Goal: Information Seeking & Learning: Compare options

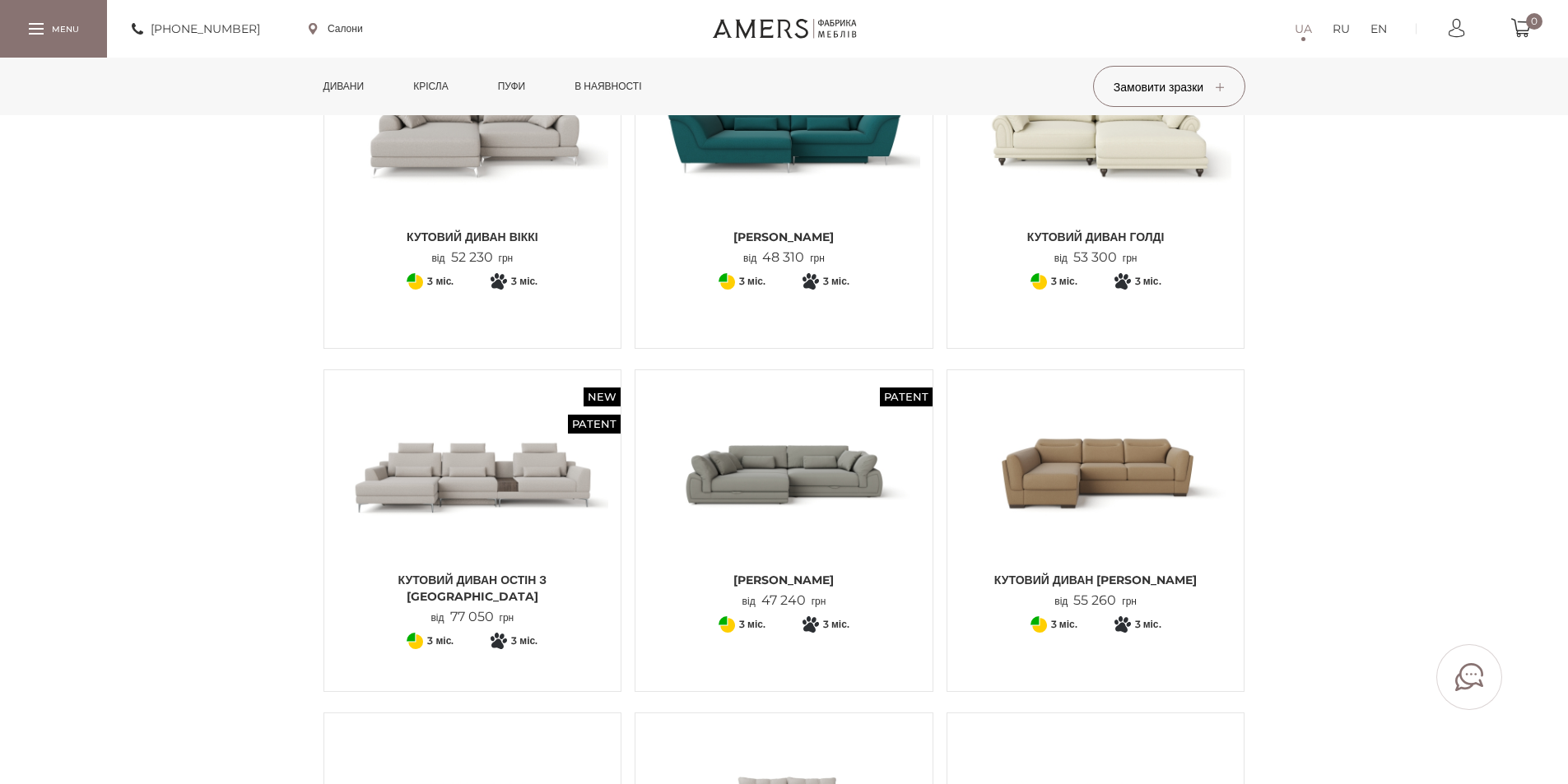
scroll to position [246, 0]
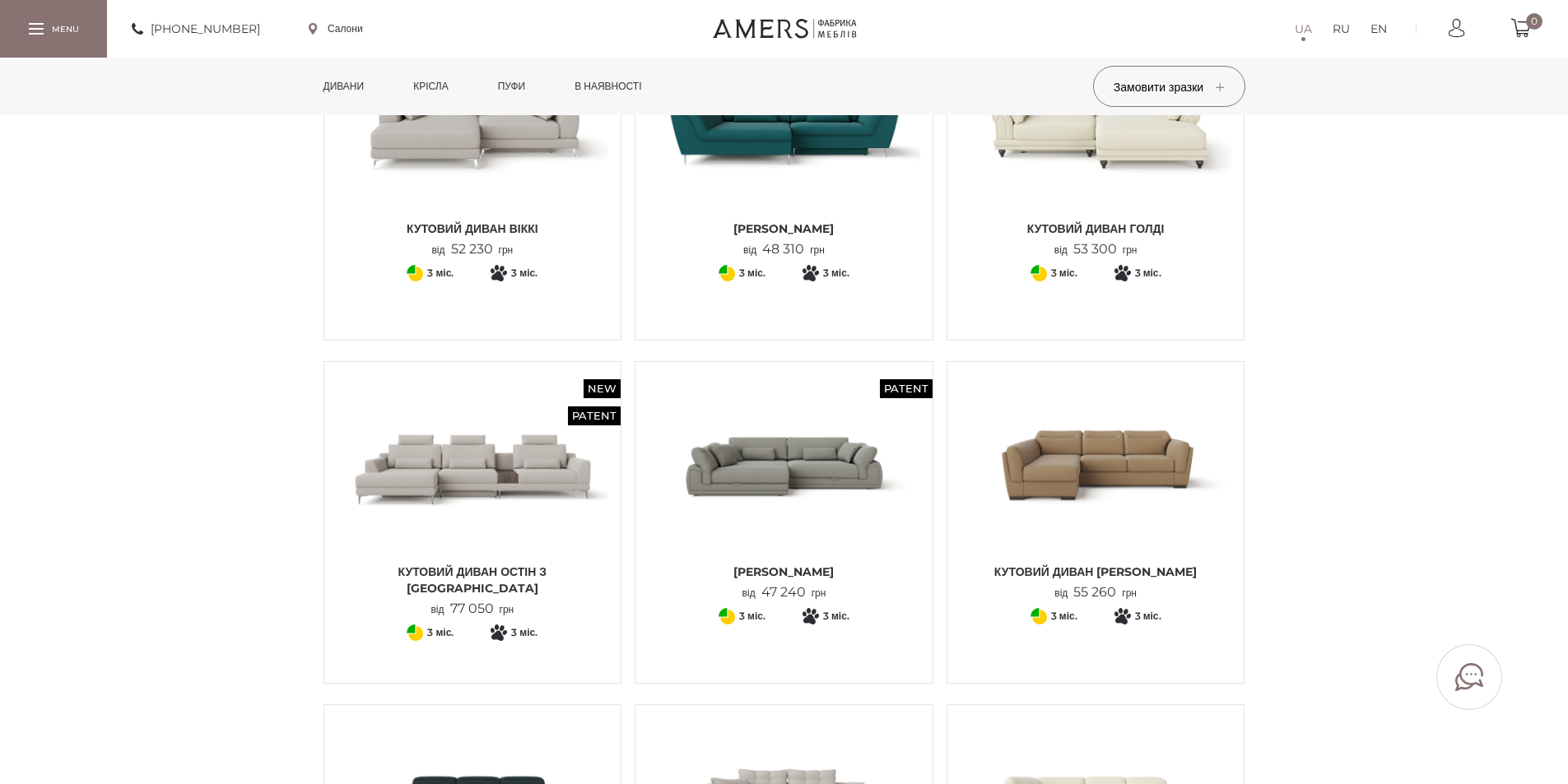
click at [786, 460] on img at bounding box center [784, 465] width 273 height 181
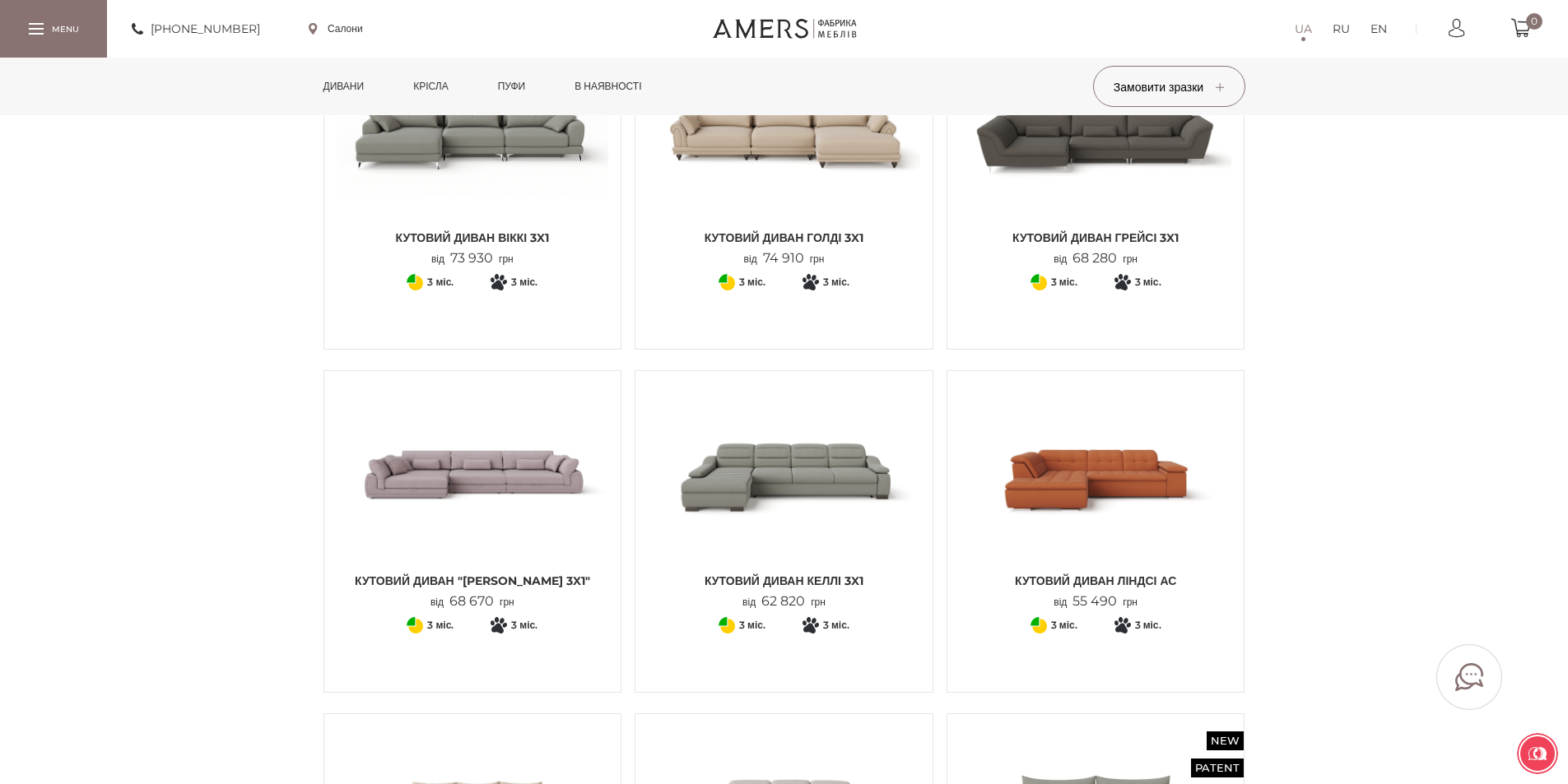
scroll to position [1728, 0]
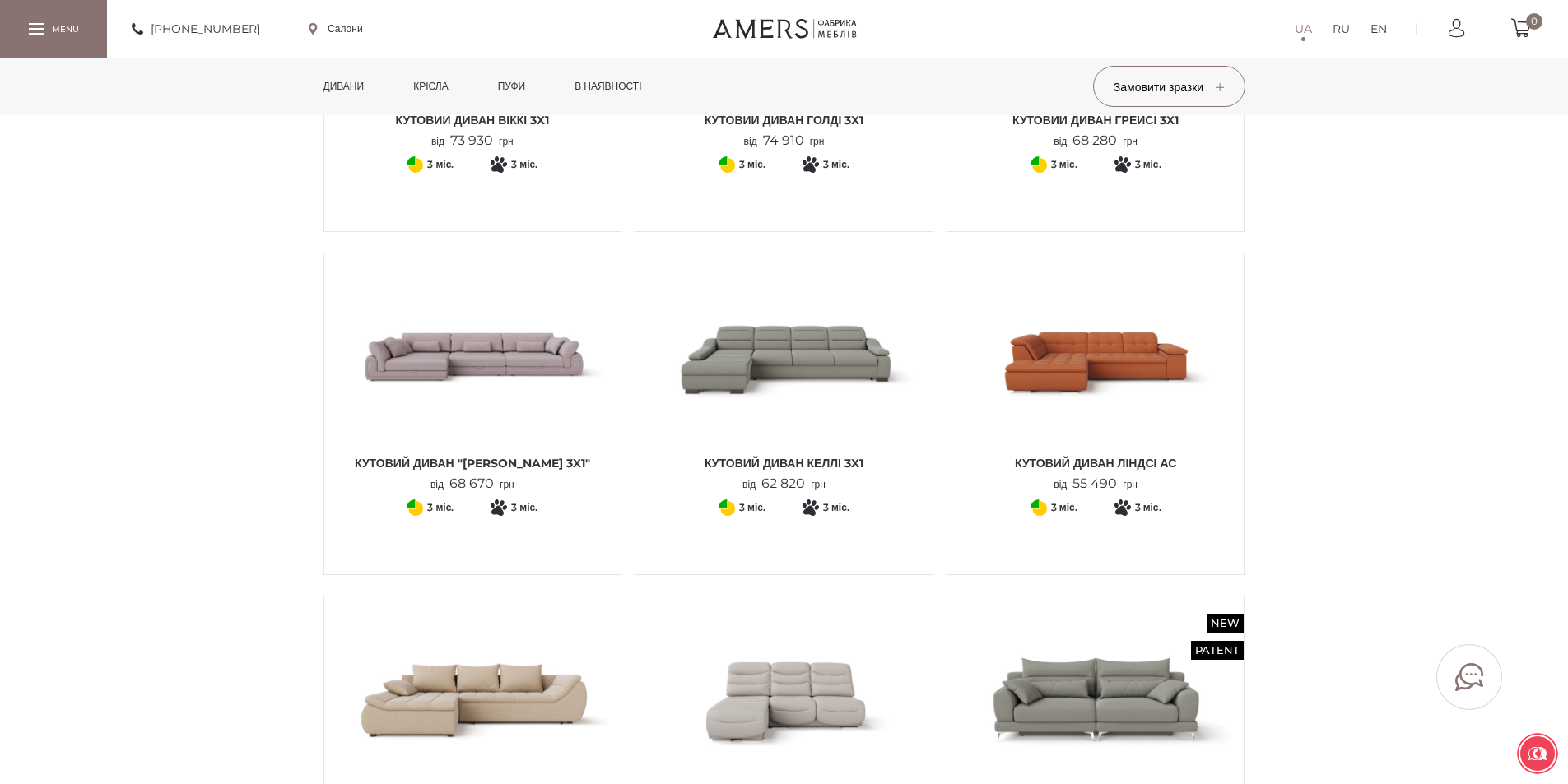
click at [476, 325] on img at bounding box center [473, 356] width 273 height 181
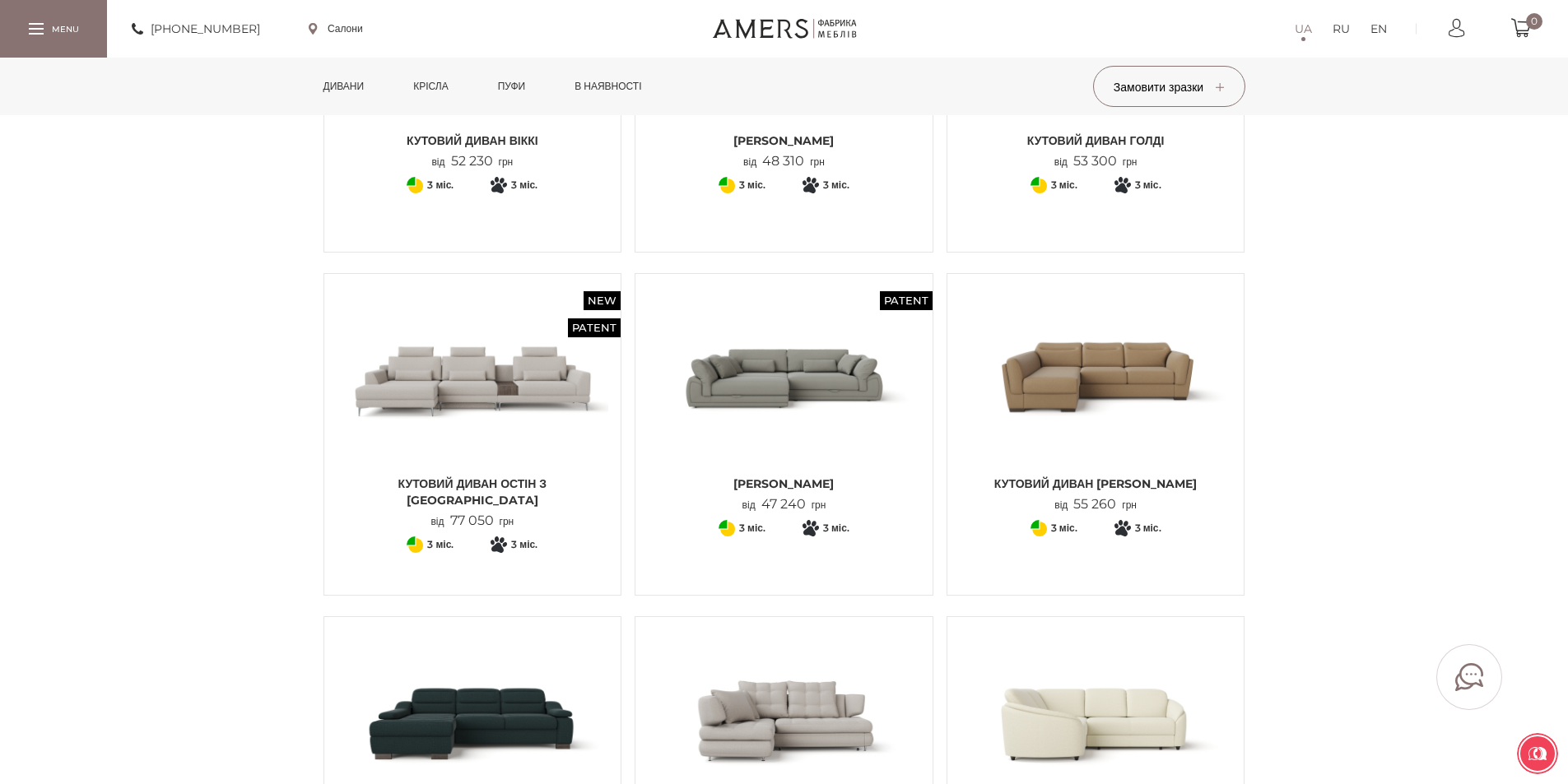
scroll to position [329, 0]
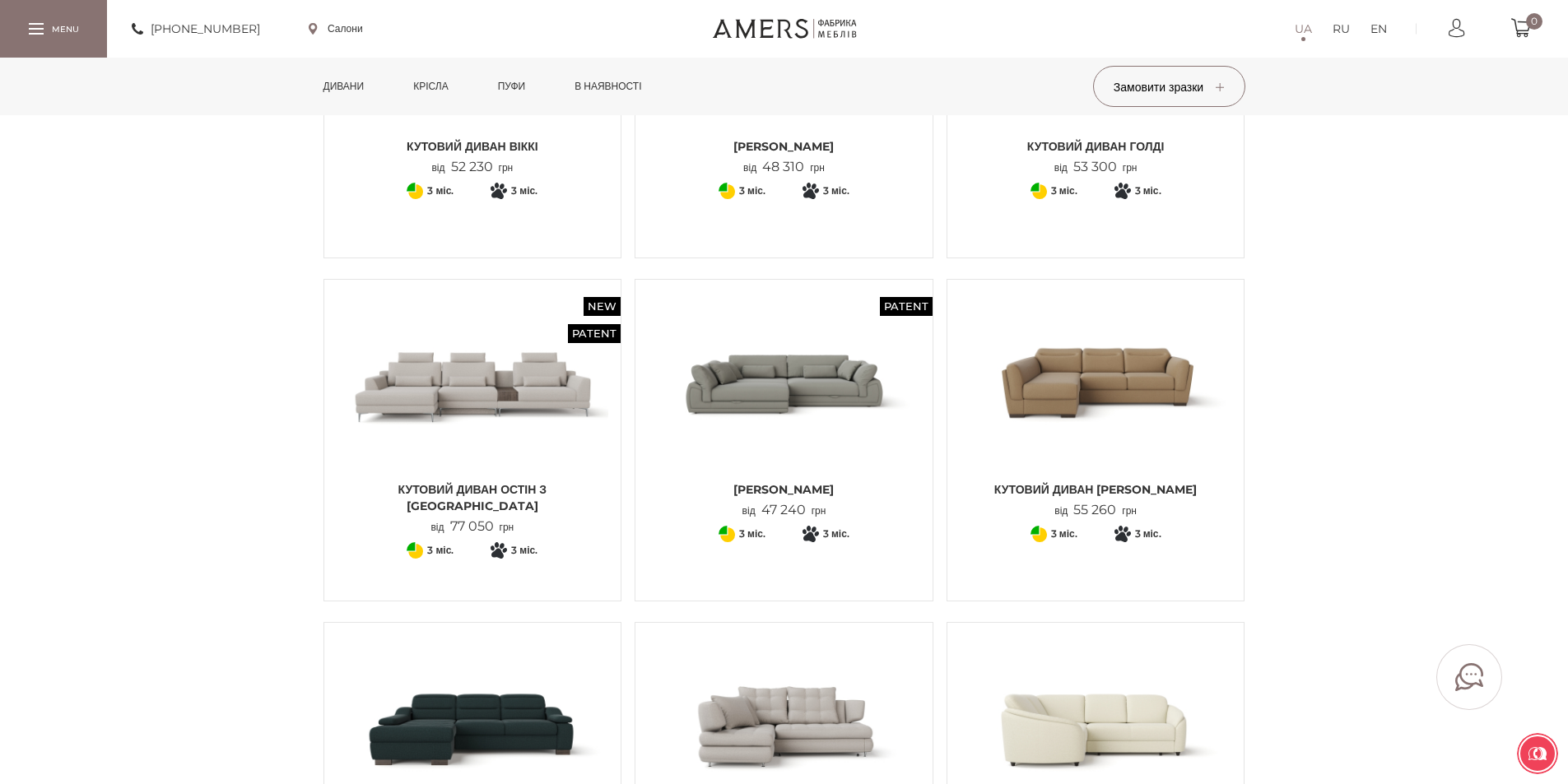
click at [759, 385] on img at bounding box center [784, 382] width 273 height 181
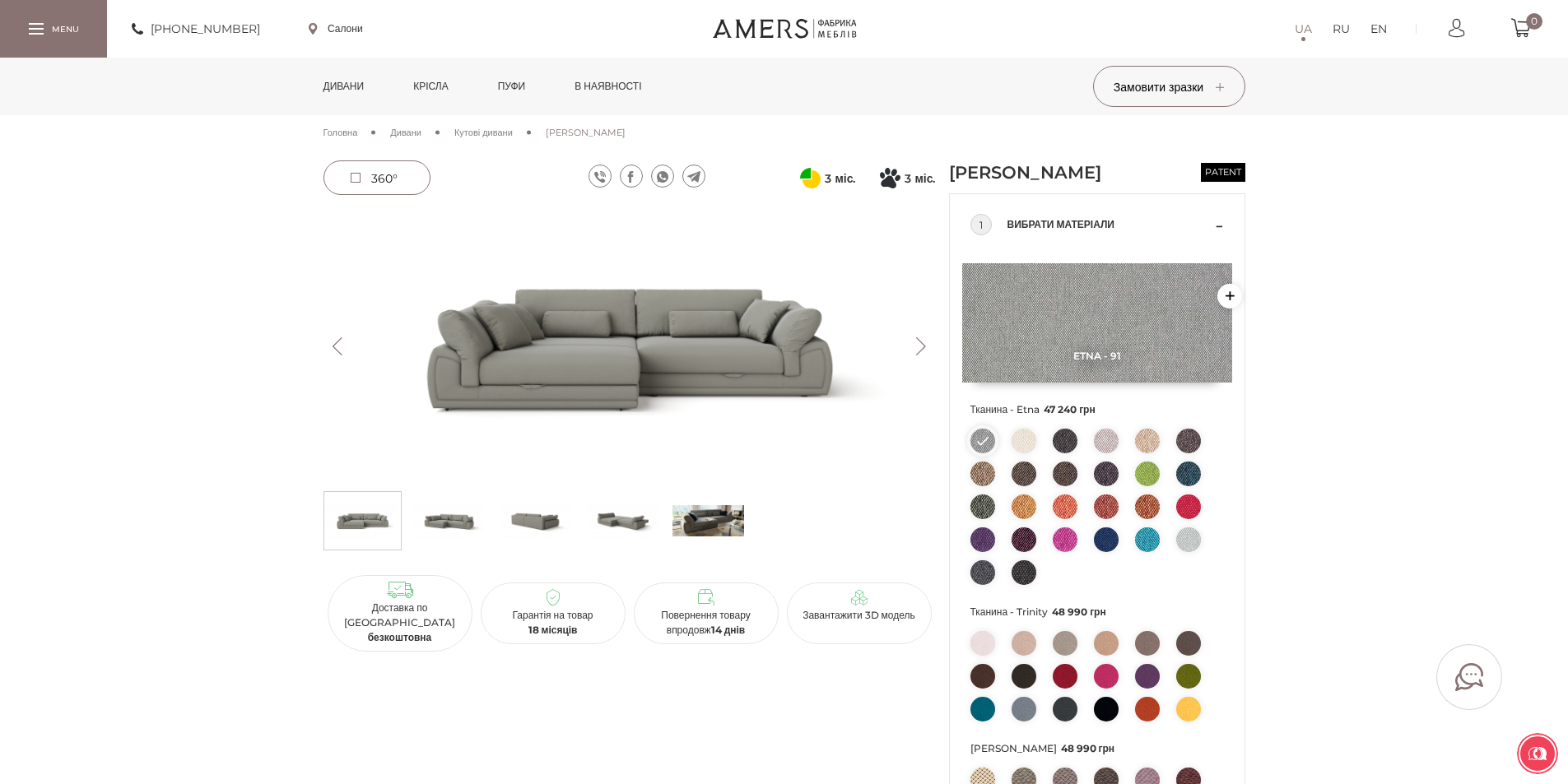
click at [916, 344] on button "Next" at bounding box center [921, 347] width 29 height 18
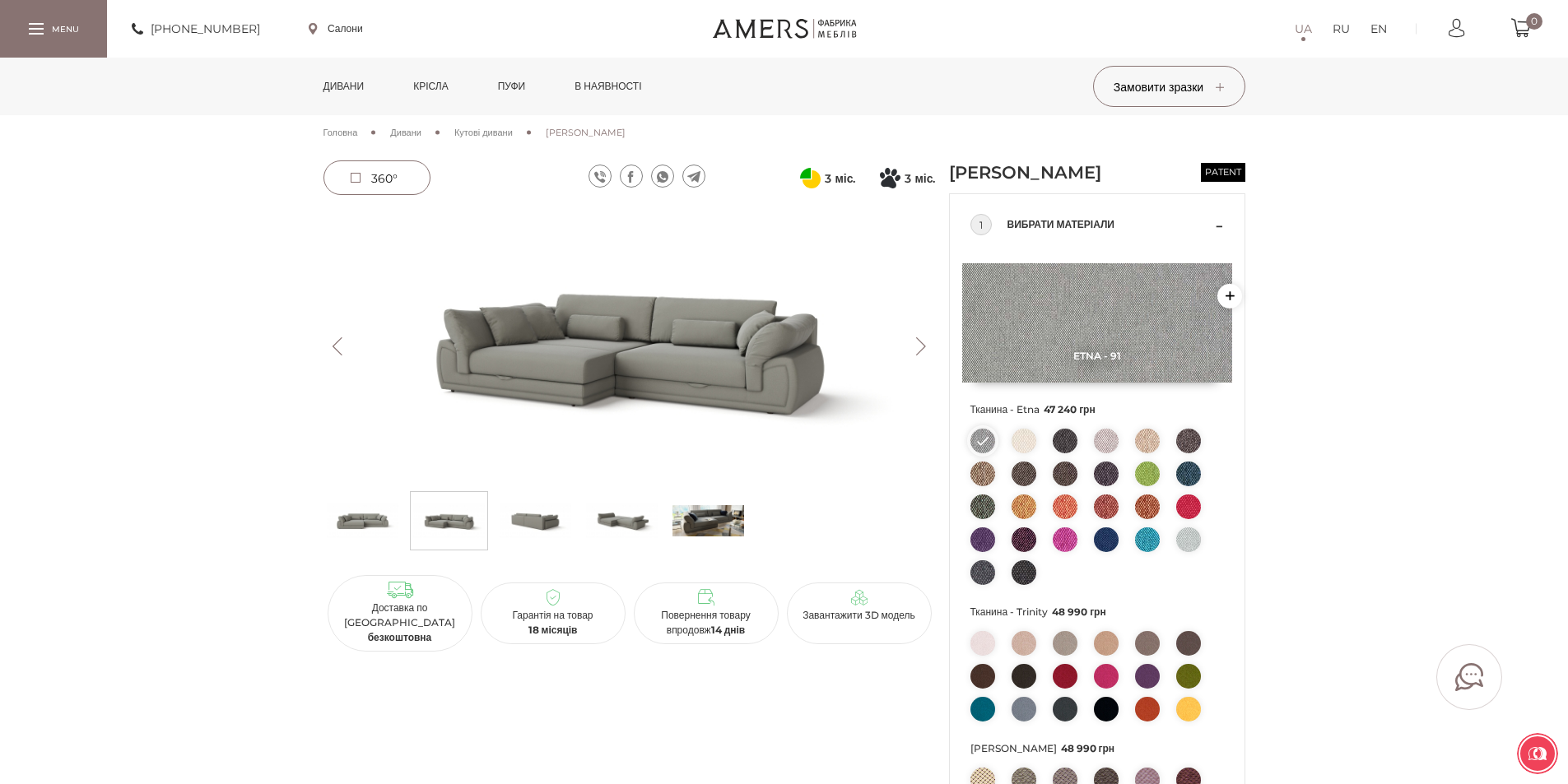
click at [758, 331] on img at bounding box center [629, 347] width 612 height 273
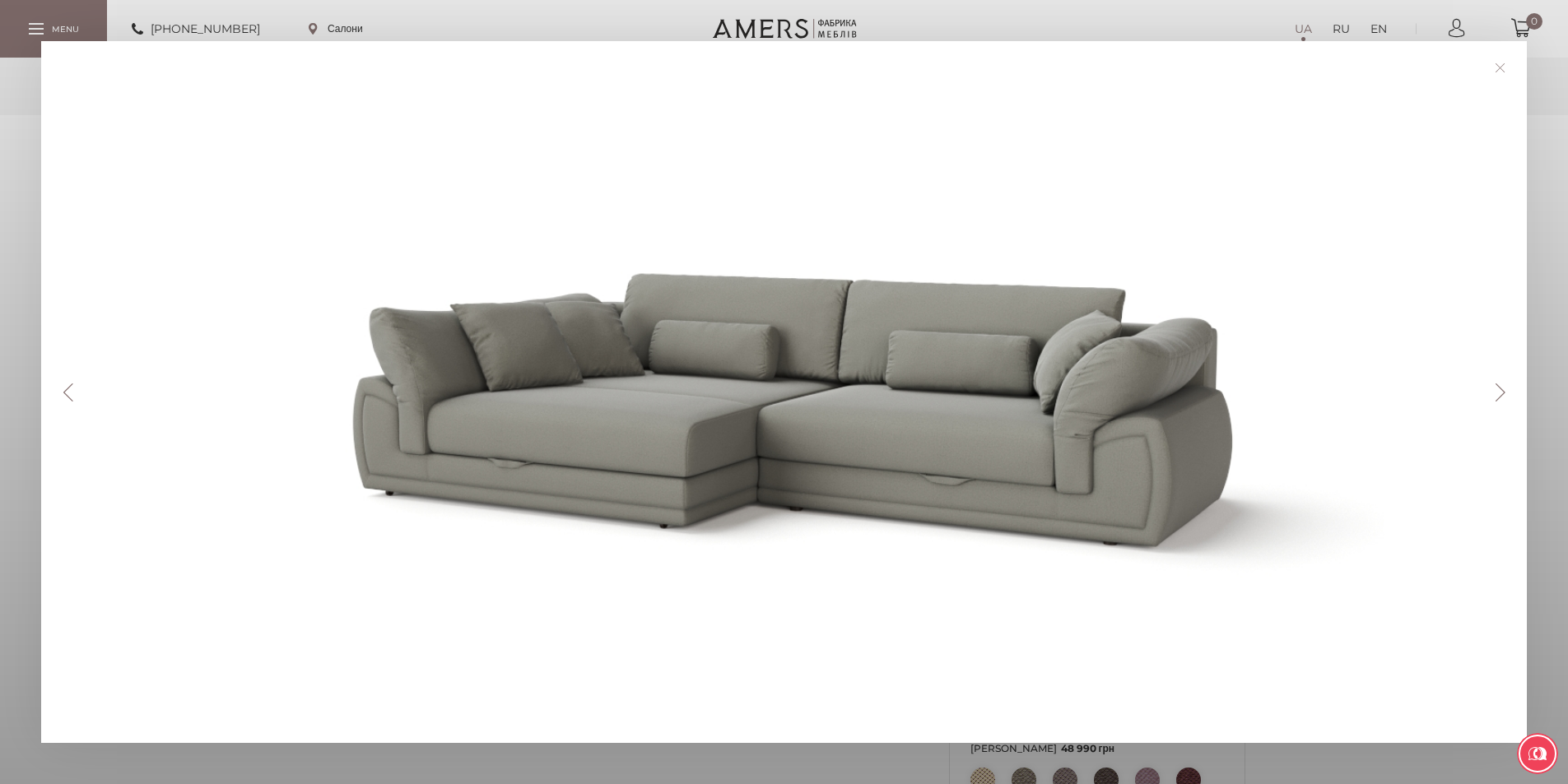
click at [1509, 394] on button "Next" at bounding box center [1500, 393] width 29 height 18
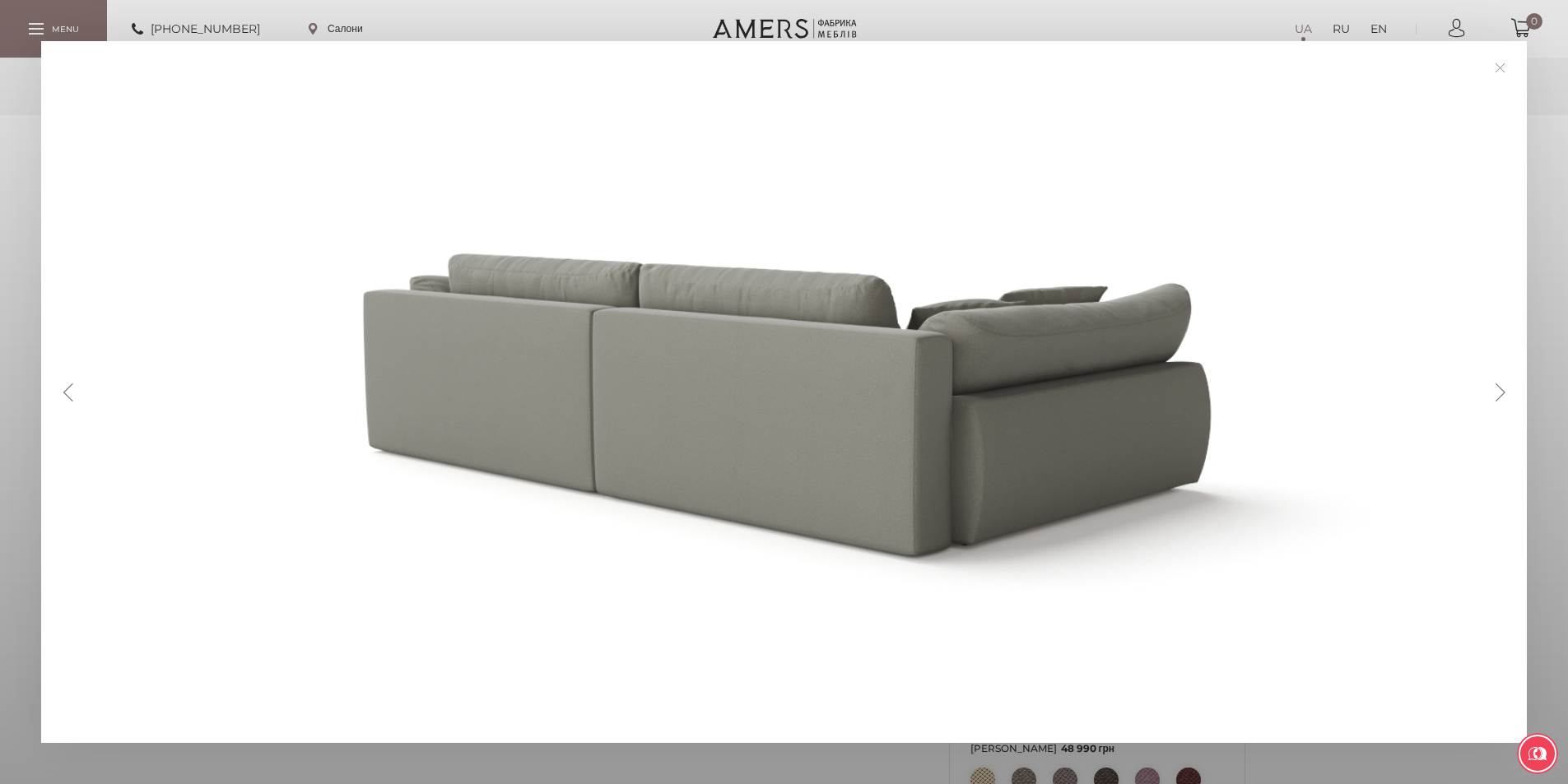
click at [1509, 393] on button "Next" at bounding box center [1500, 393] width 29 height 18
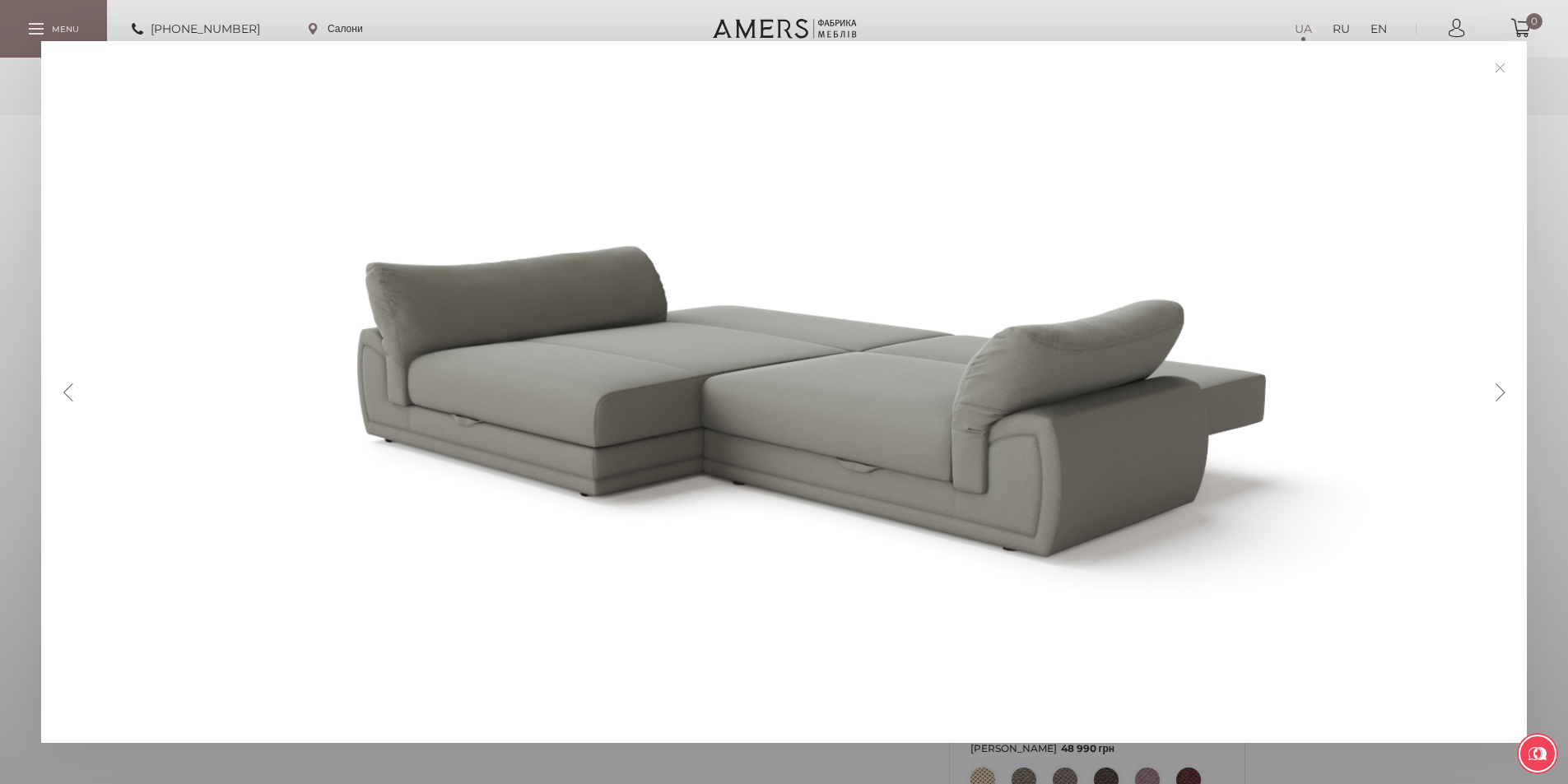
click at [1509, 393] on button "Next" at bounding box center [1500, 393] width 29 height 18
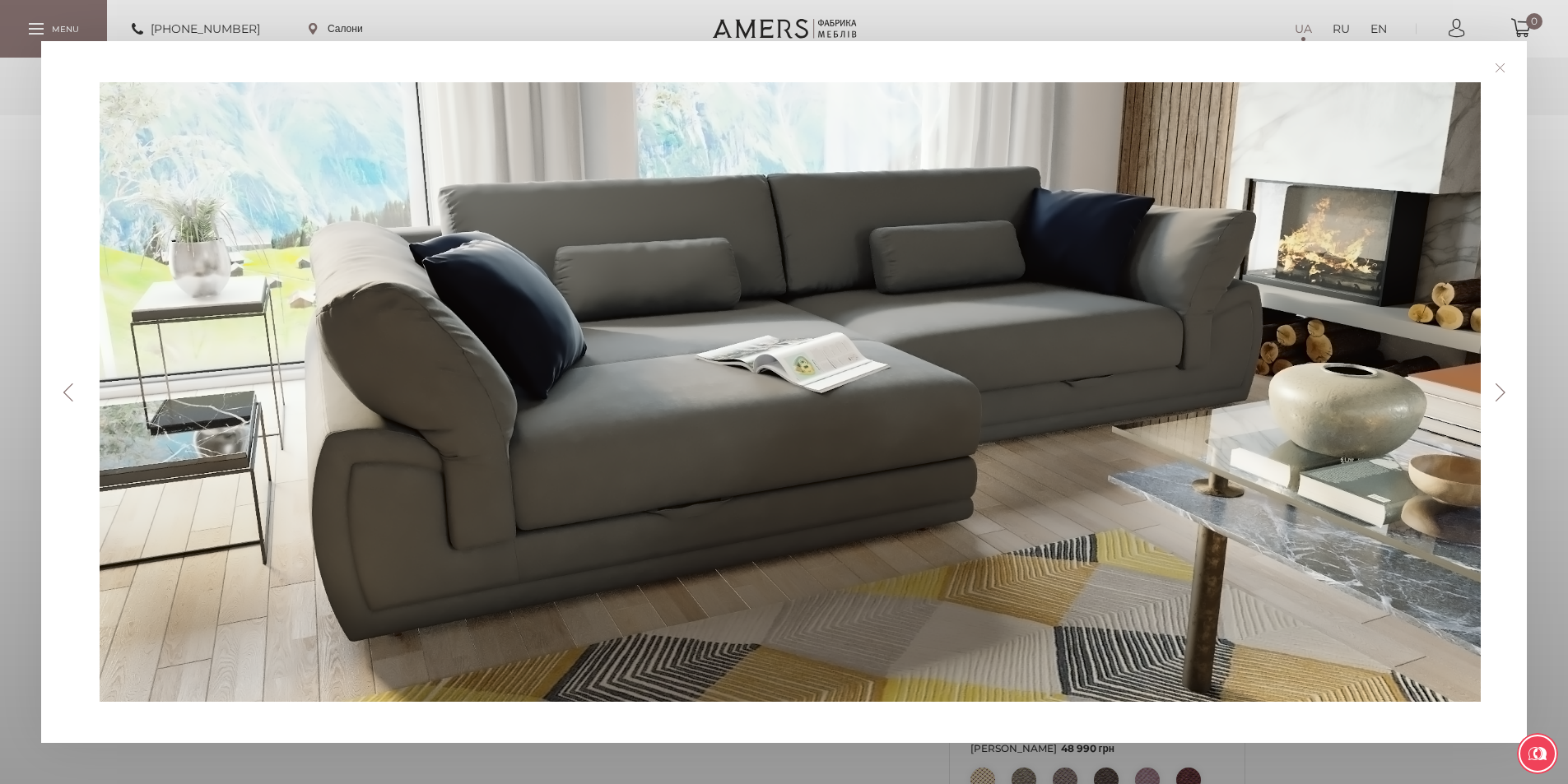
click at [1500, 398] on button "Next" at bounding box center [1500, 393] width 29 height 18
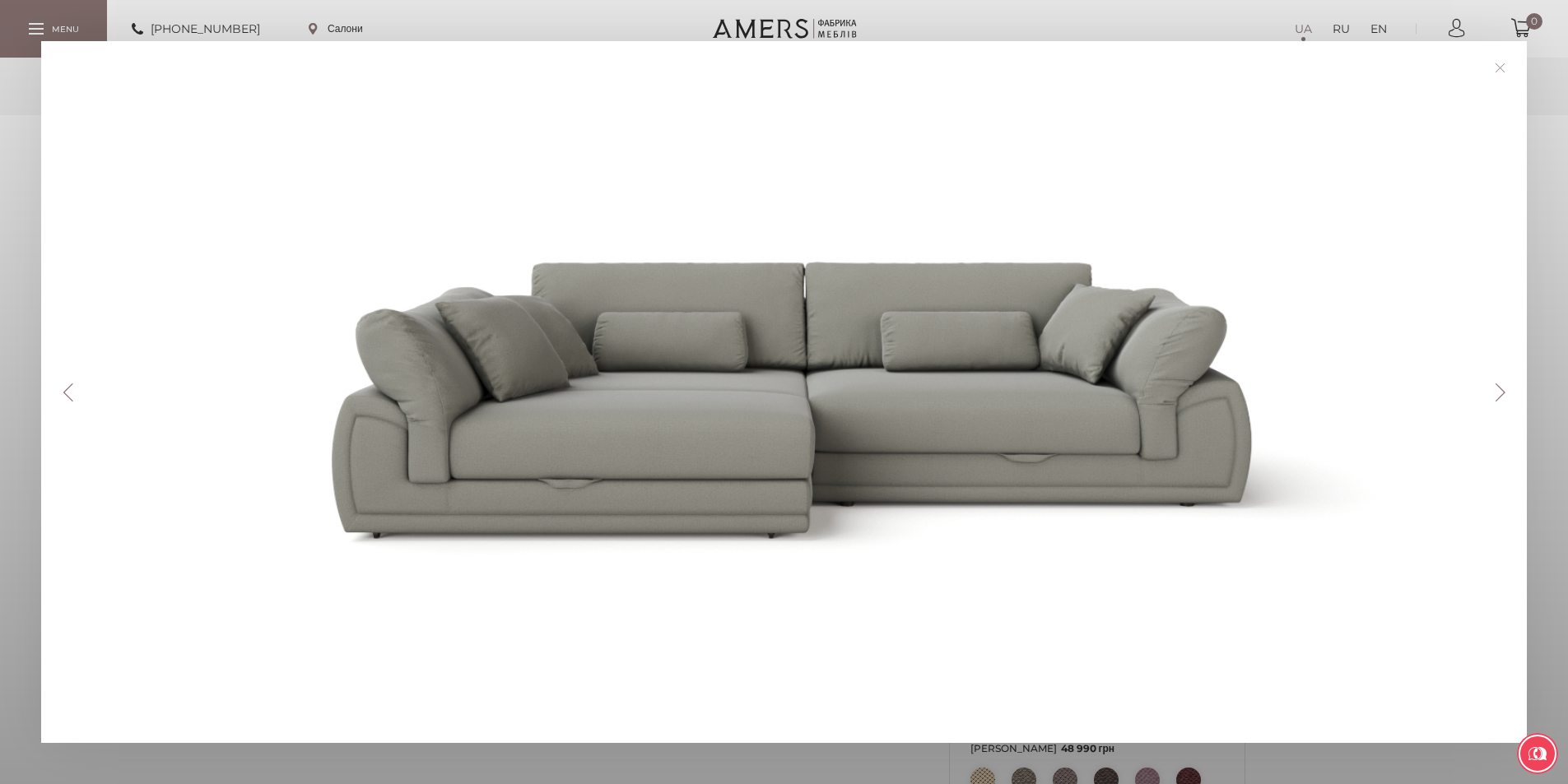
click at [1500, 398] on button "Next" at bounding box center [1500, 393] width 29 height 18
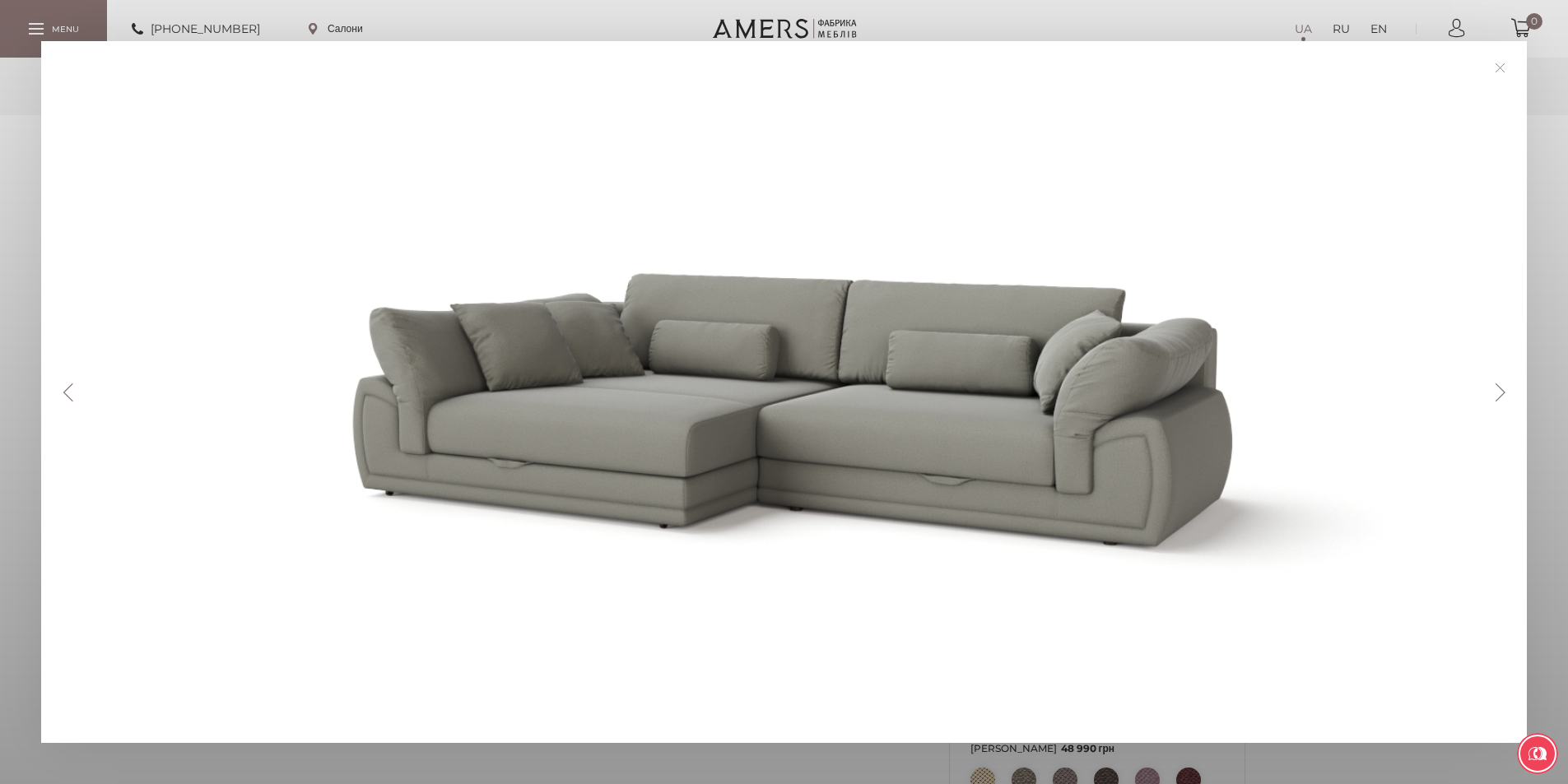
click at [1500, 398] on button "Next" at bounding box center [1500, 393] width 29 height 18
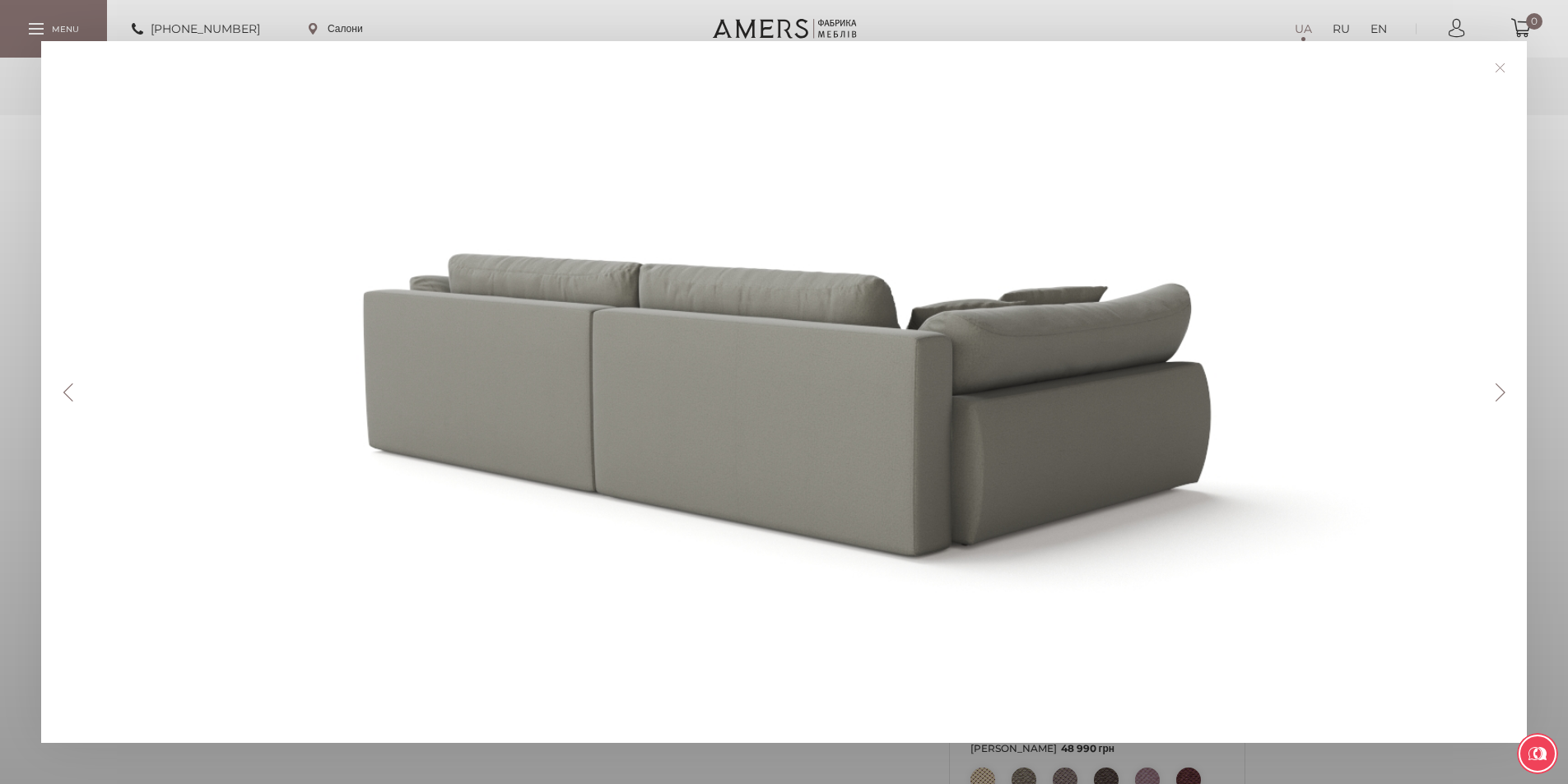
click at [1500, 398] on button "Next" at bounding box center [1500, 393] width 29 height 18
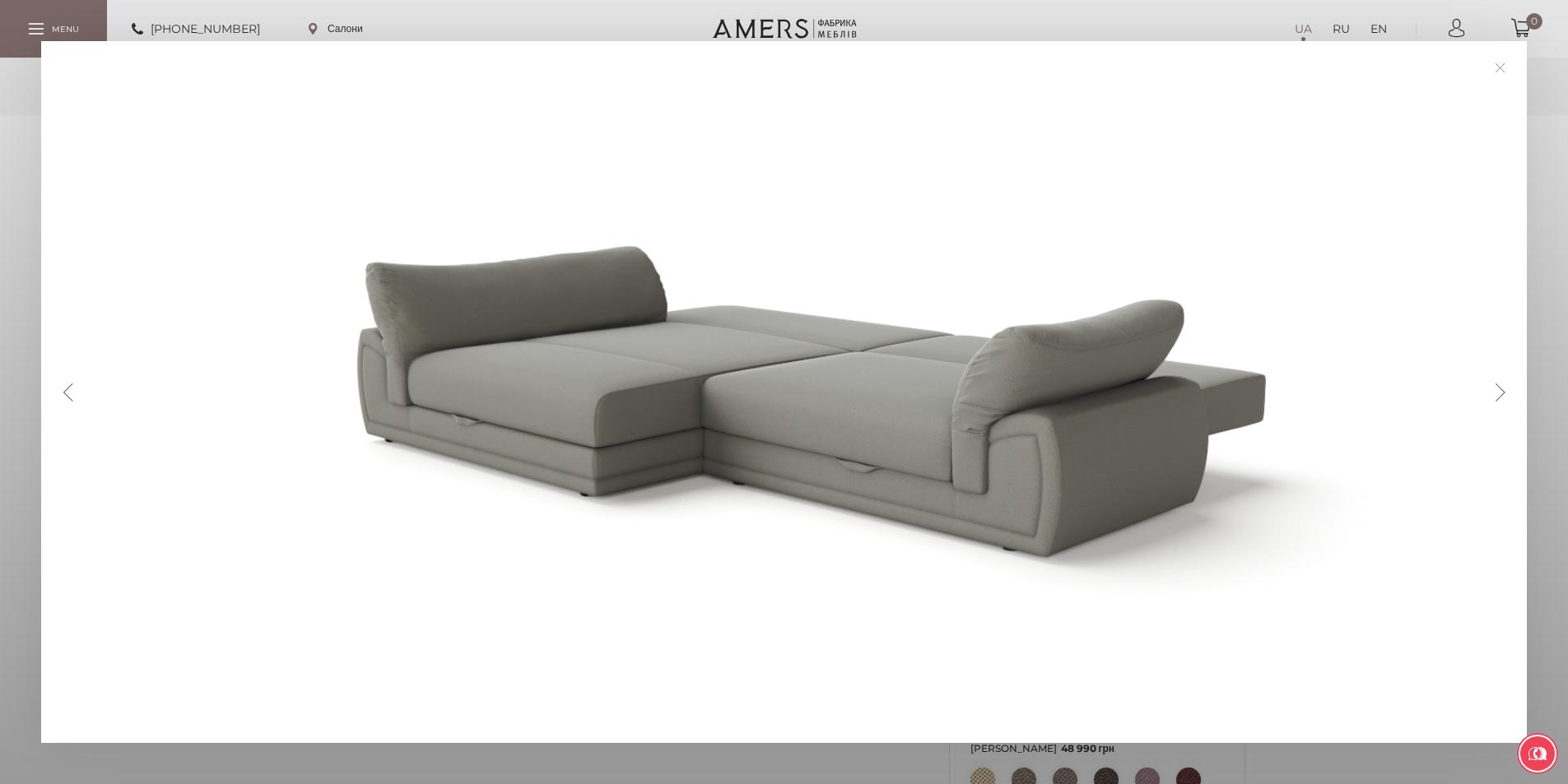
click at [1505, 74] on link at bounding box center [1500, 68] width 25 height 25
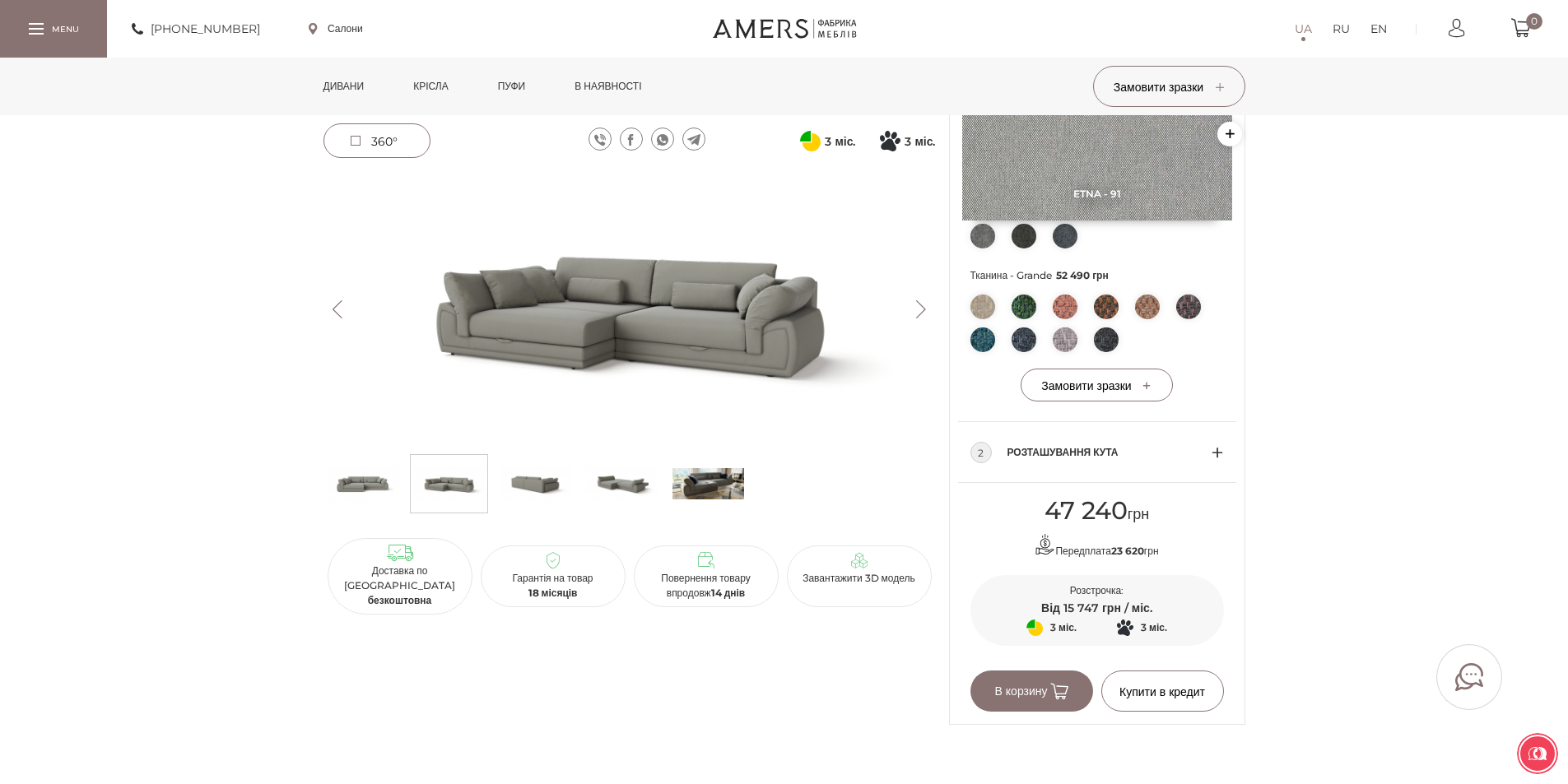
scroll to position [494, 0]
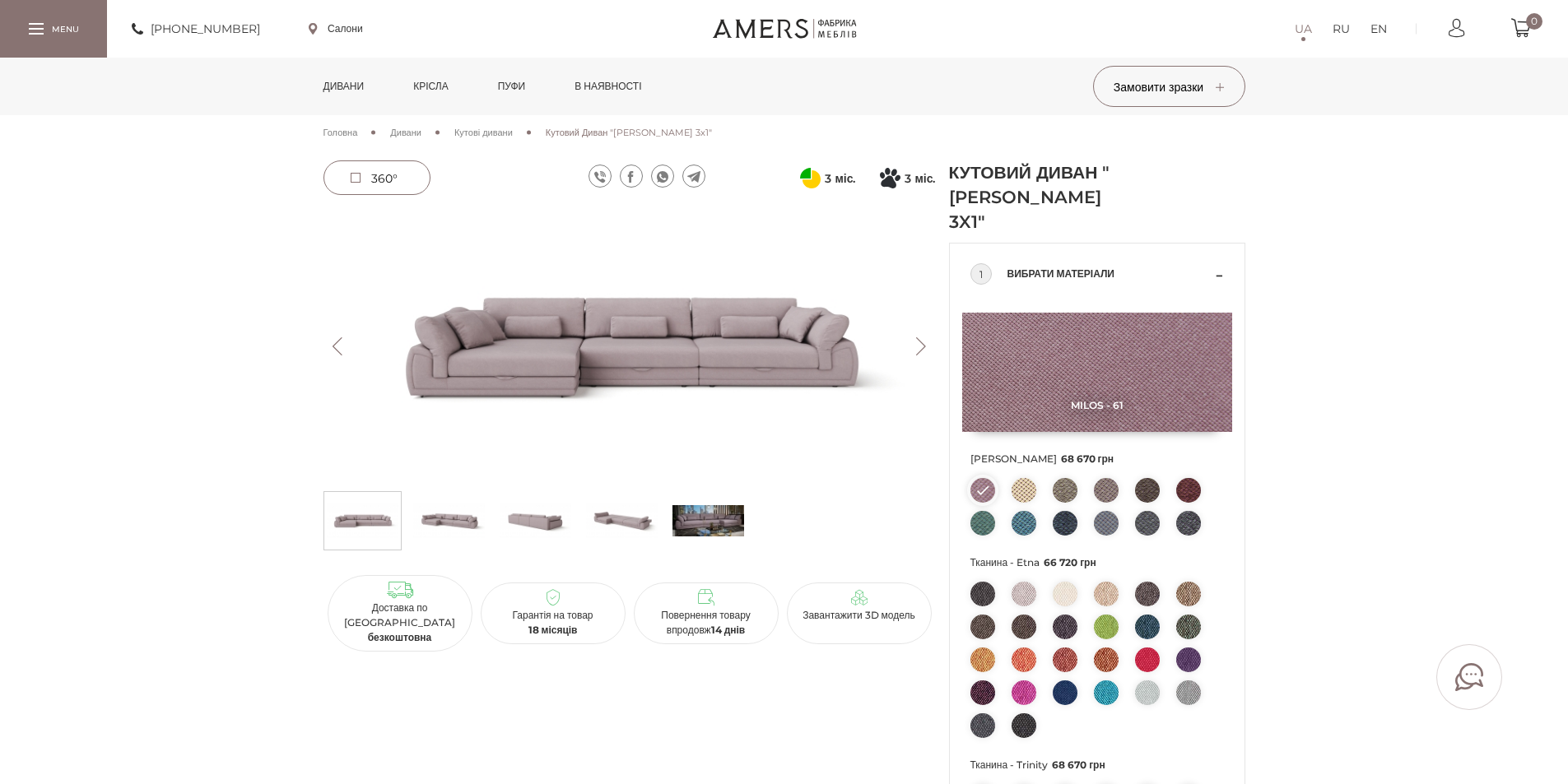
click at [742, 346] on img at bounding box center [629, 347] width 612 height 273
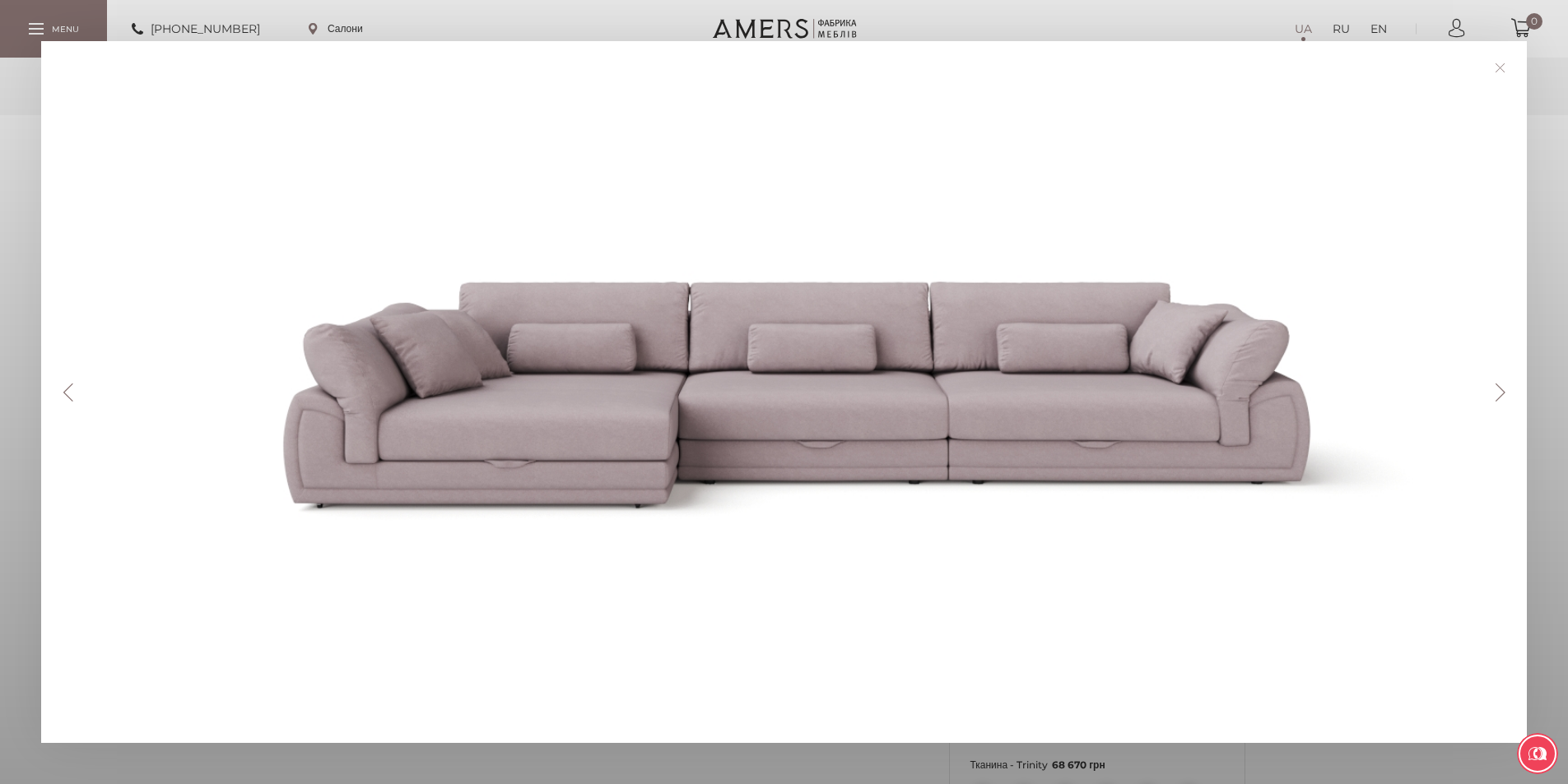
click at [1495, 394] on button "Next" at bounding box center [1500, 393] width 29 height 18
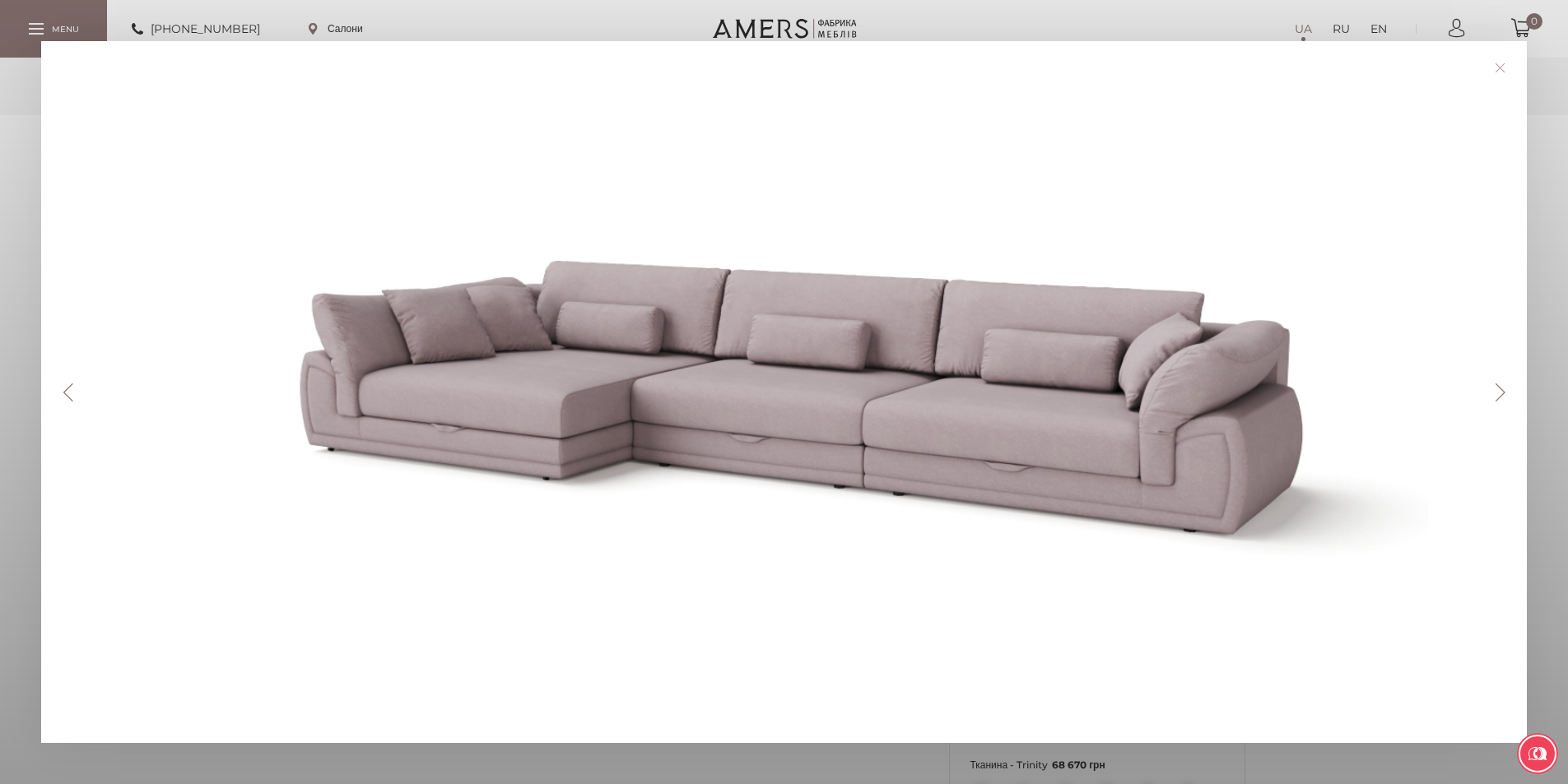
click at [1495, 394] on button "Next" at bounding box center [1500, 393] width 29 height 18
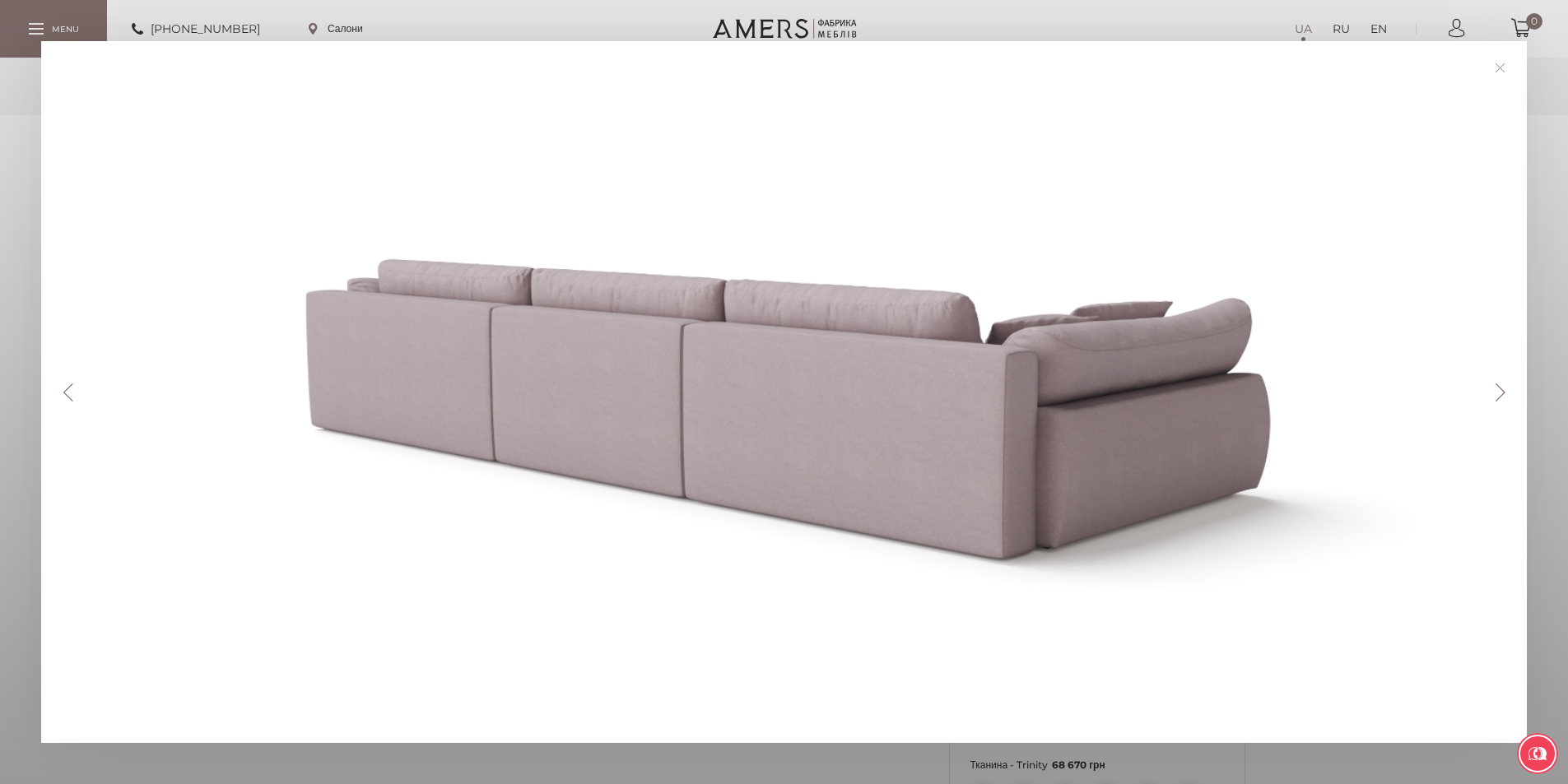
click at [1495, 394] on button "Next" at bounding box center [1500, 393] width 29 height 18
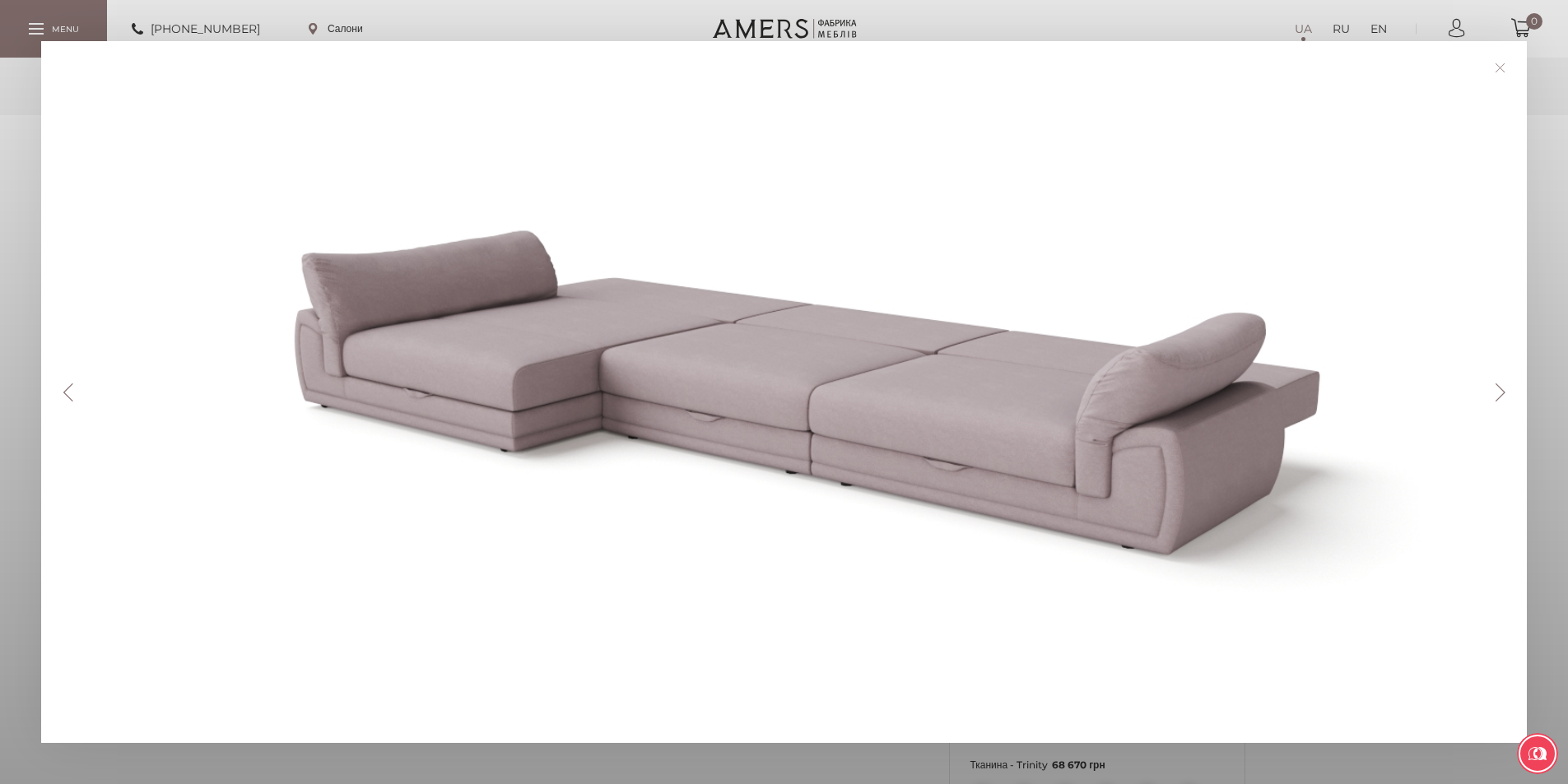
click at [1506, 69] on link at bounding box center [1500, 68] width 25 height 25
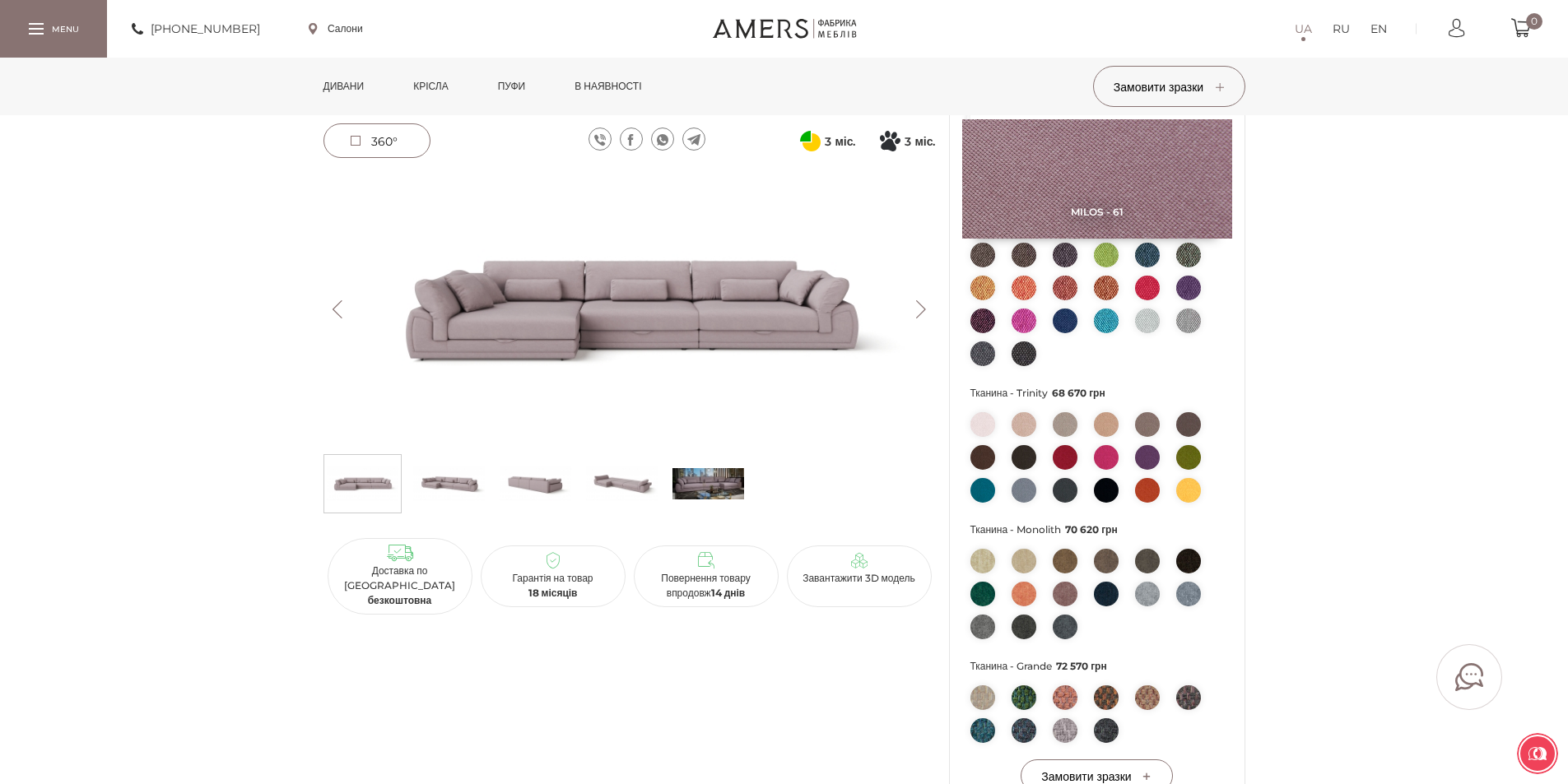
scroll to position [246, 0]
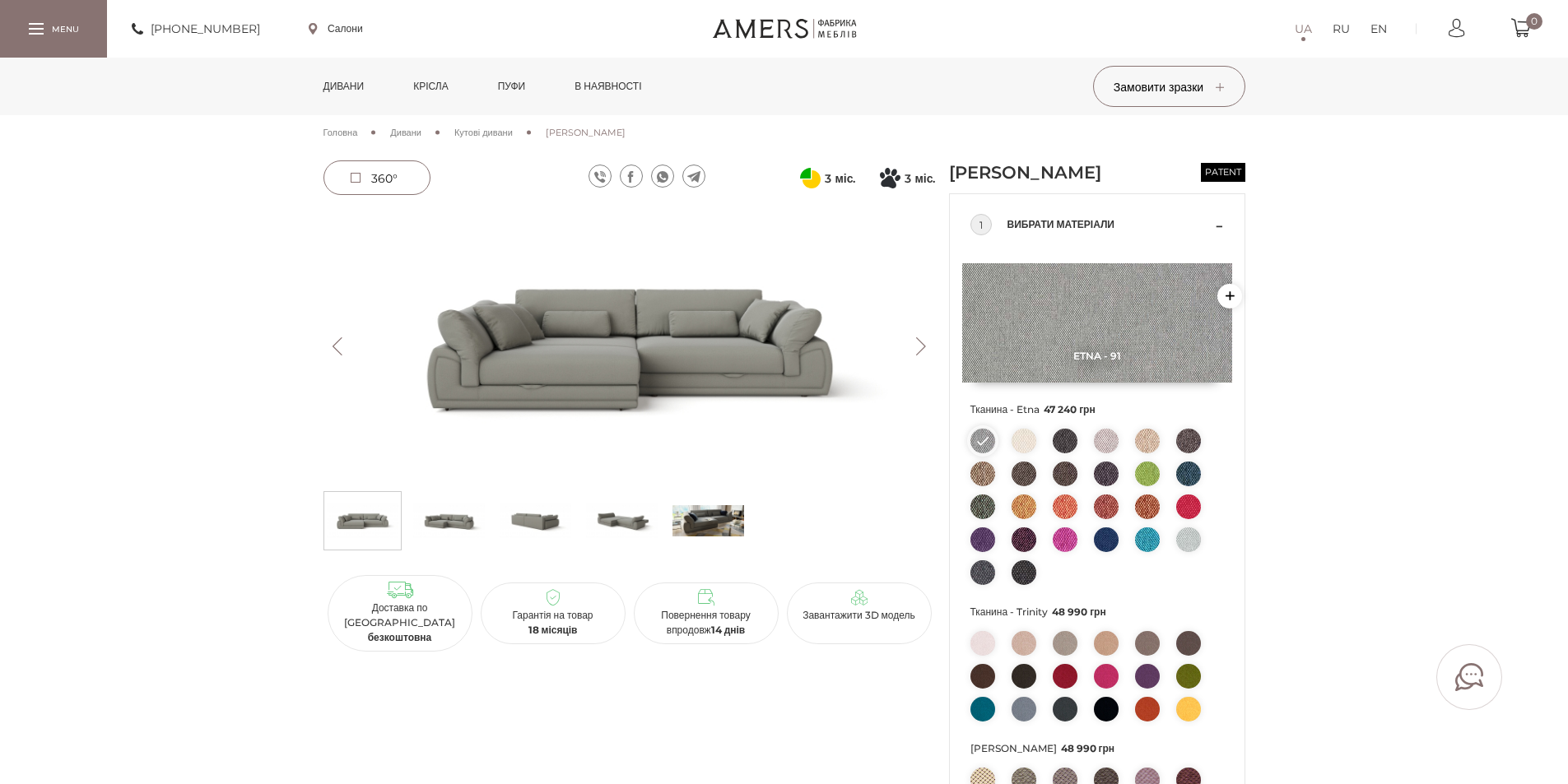
click at [684, 337] on img at bounding box center [629, 347] width 612 height 273
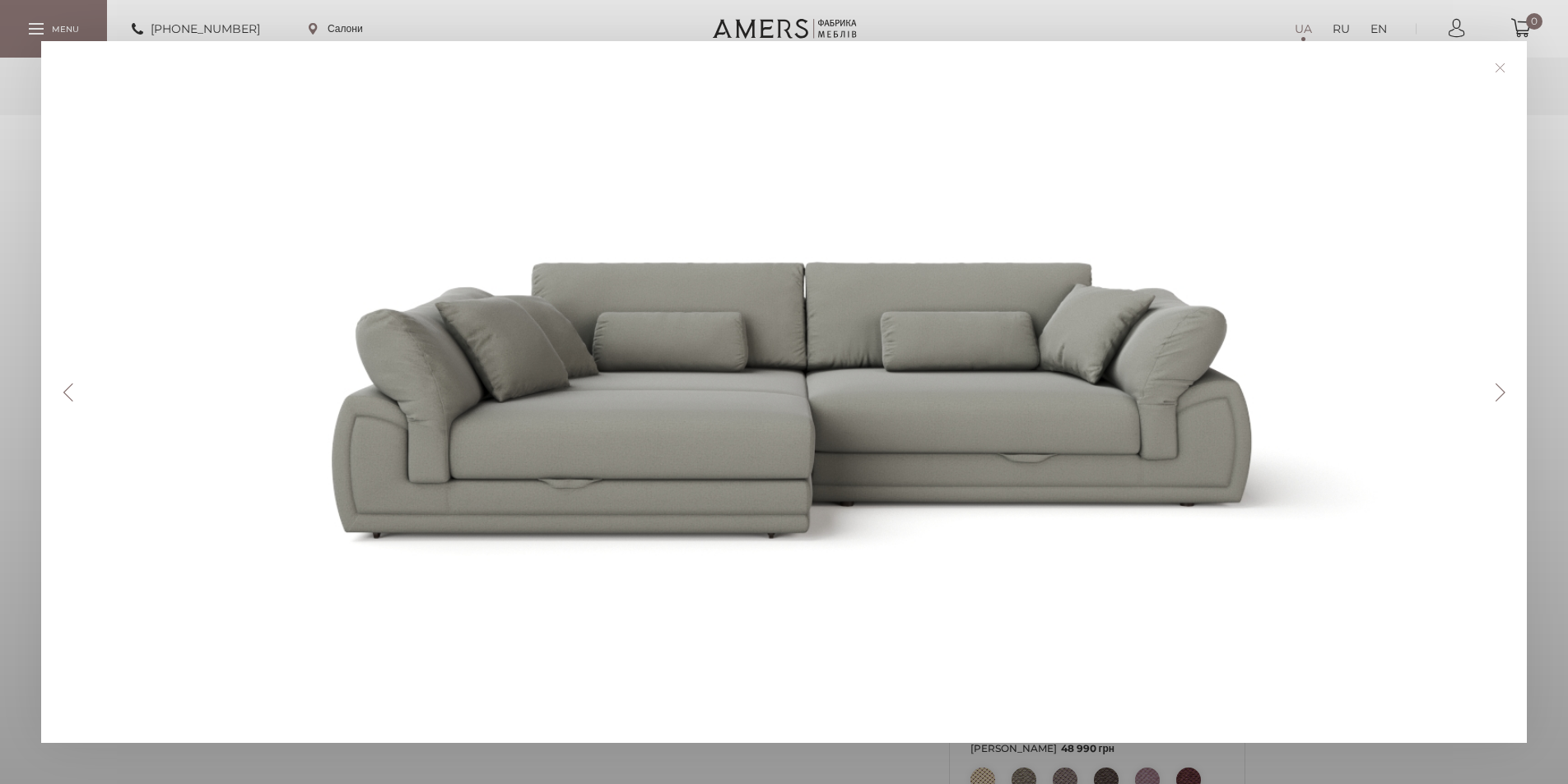
click at [1498, 395] on button "Next" at bounding box center [1500, 393] width 29 height 18
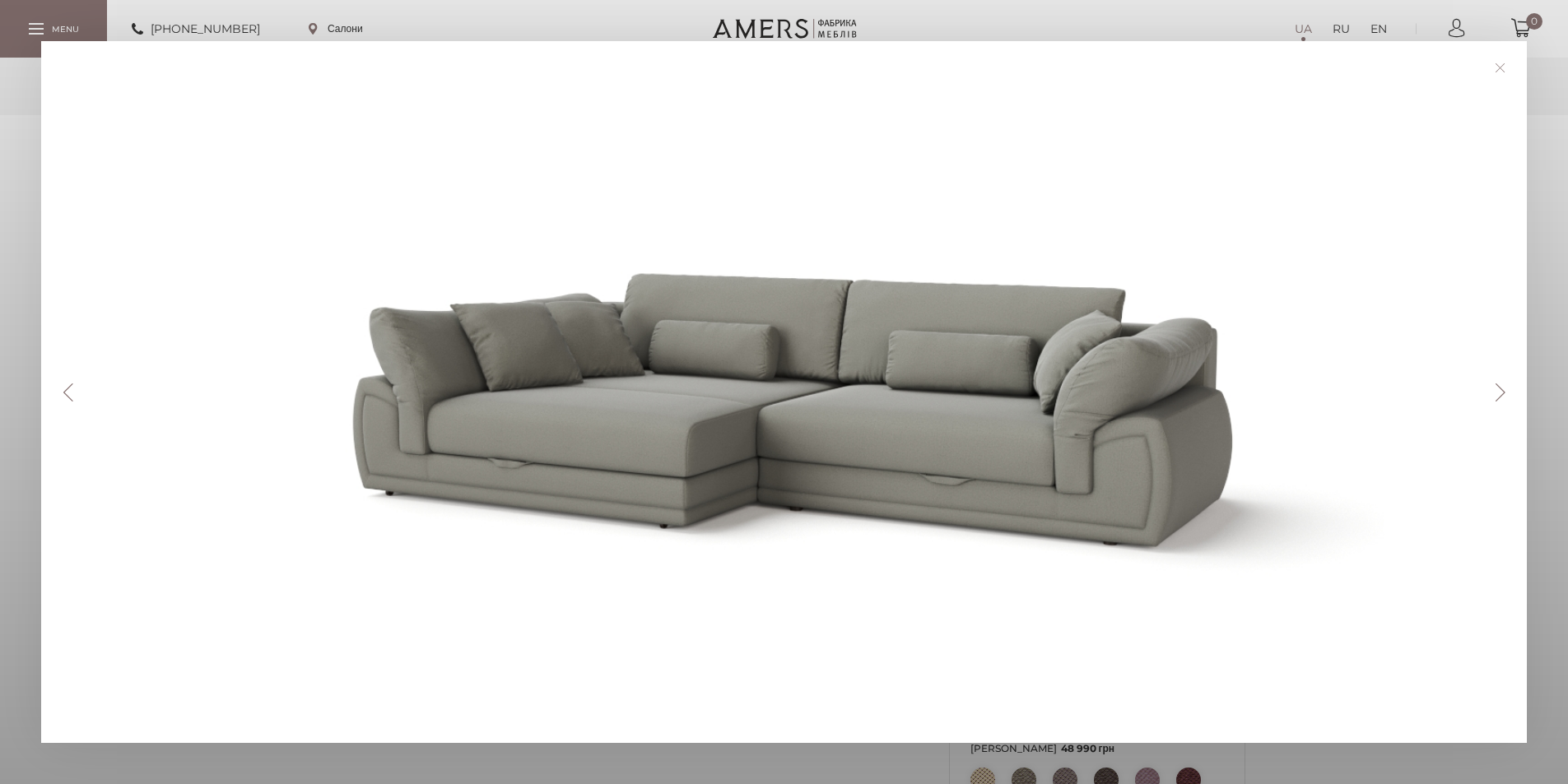
click at [1498, 395] on button "Next" at bounding box center [1500, 393] width 29 height 18
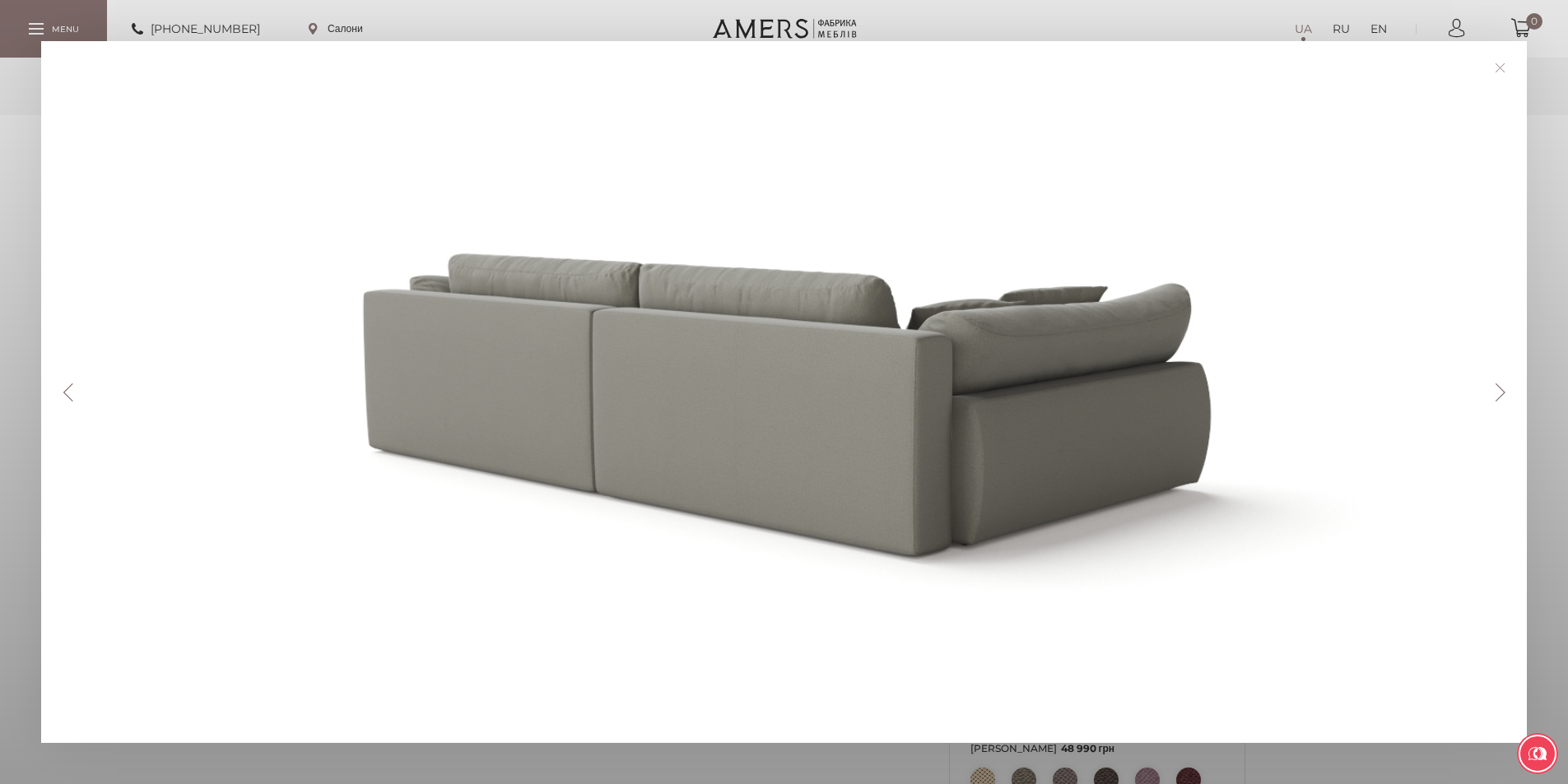
click at [1498, 395] on button "Next" at bounding box center [1500, 393] width 29 height 18
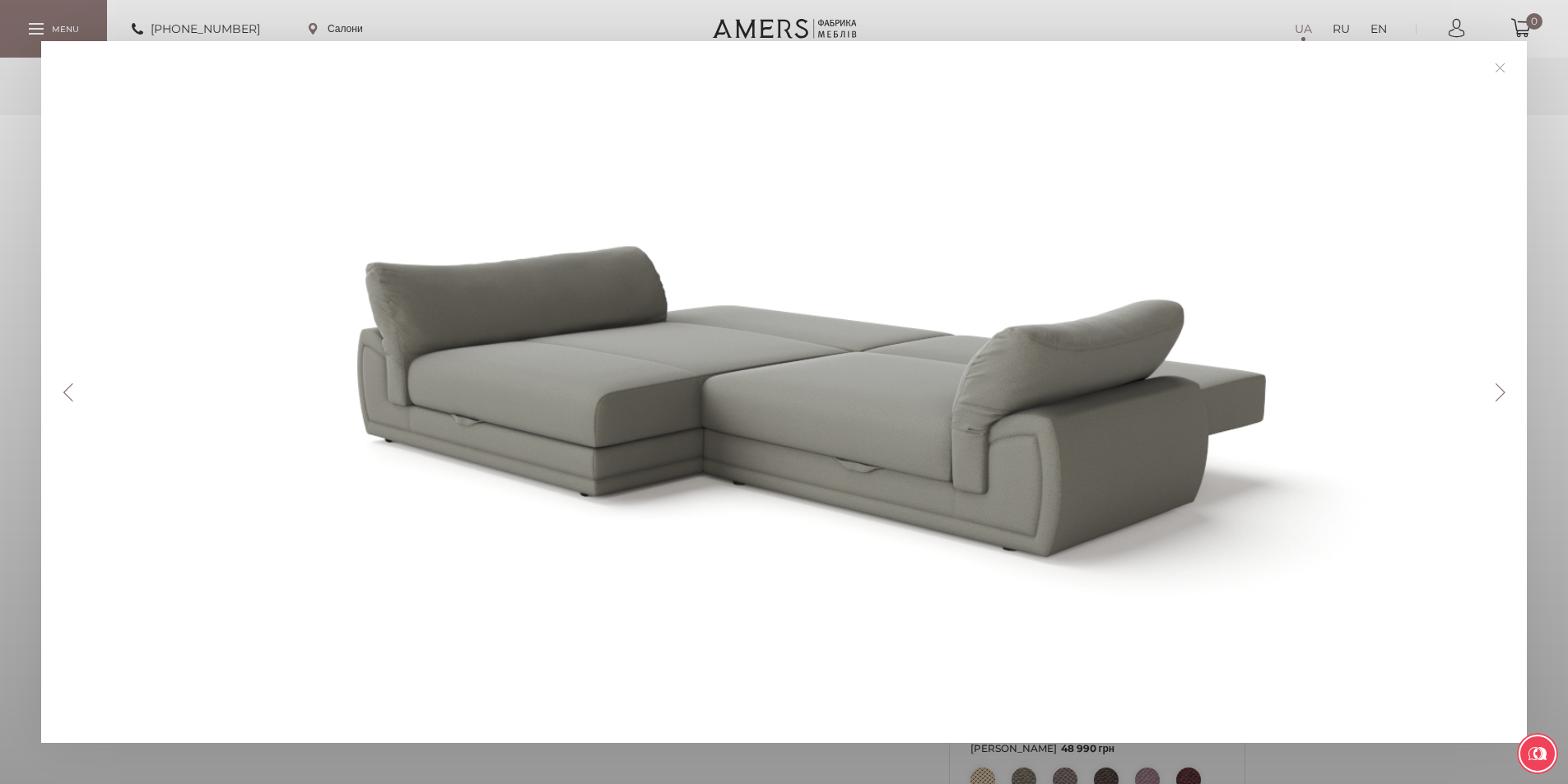
click at [1497, 394] on button "Next" at bounding box center [1500, 393] width 29 height 18
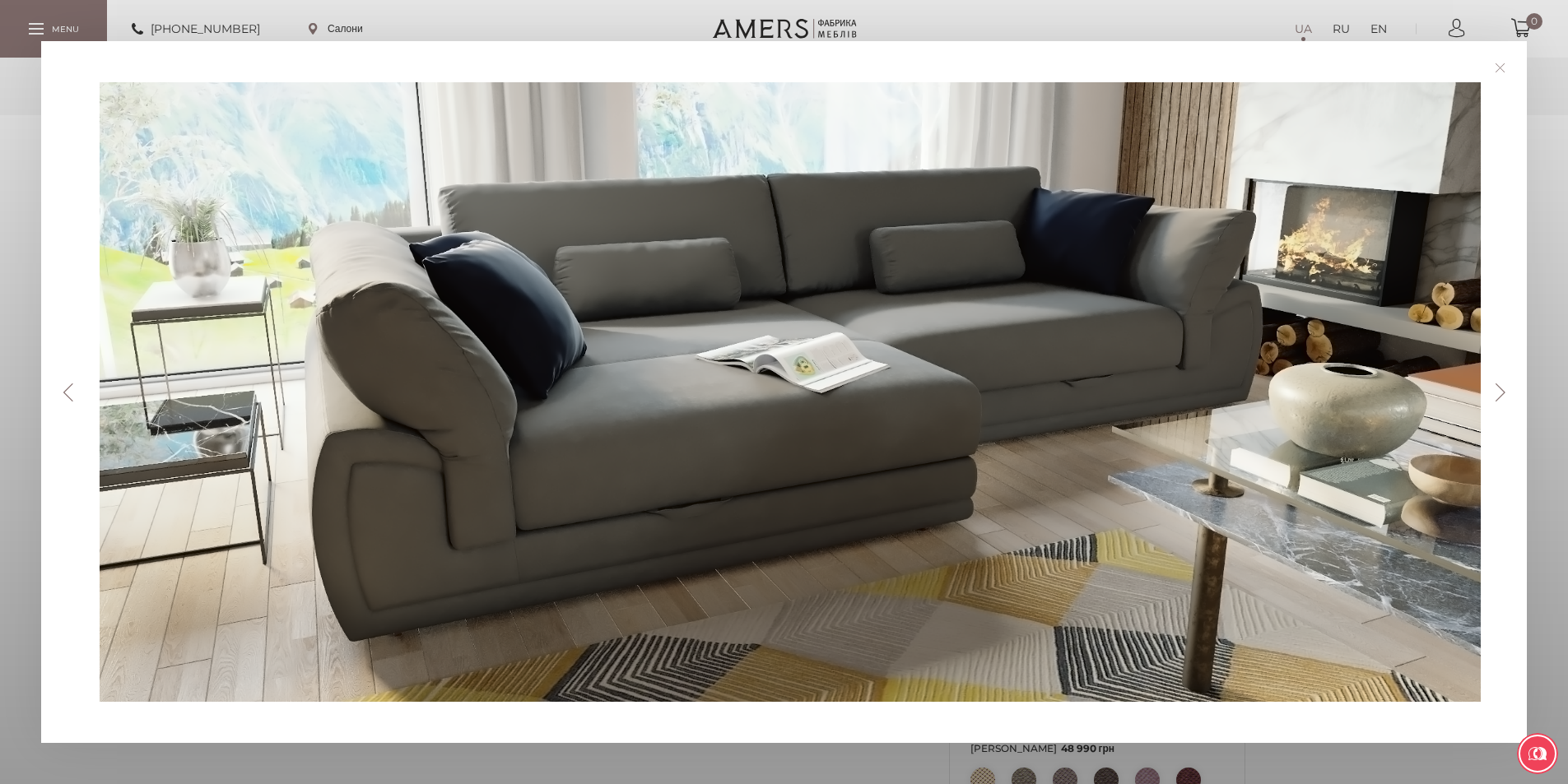
click at [1501, 386] on button "Next" at bounding box center [1500, 393] width 29 height 18
